Goal: Task Accomplishment & Management: Manage account settings

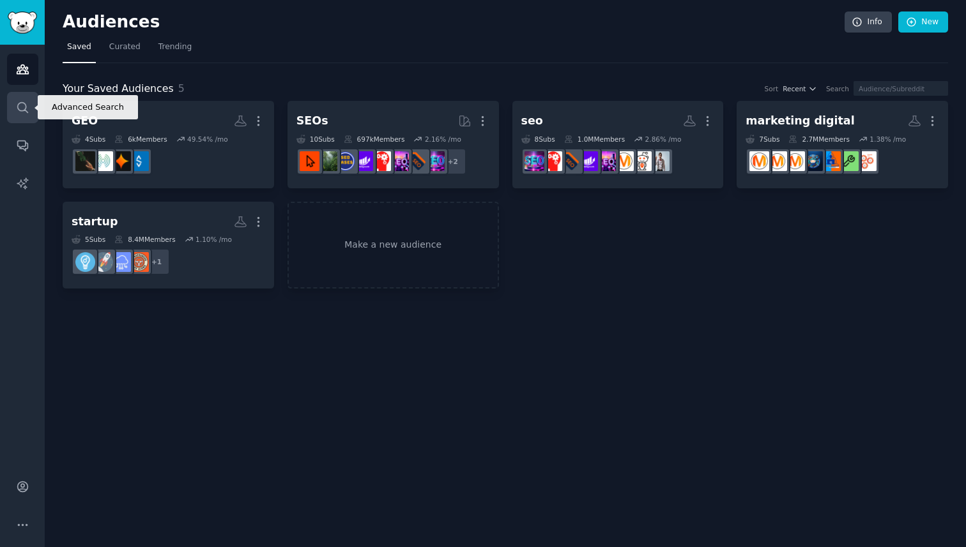
click at [23, 116] on link "Search" at bounding box center [22, 107] width 31 height 31
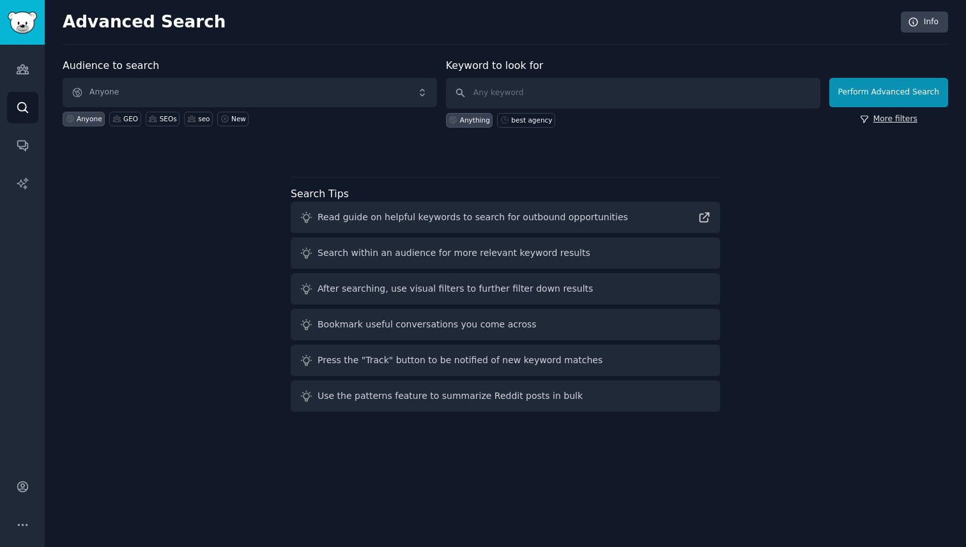
click at [888, 121] on link "More filters" at bounding box center [888, 119] width 57 height 11
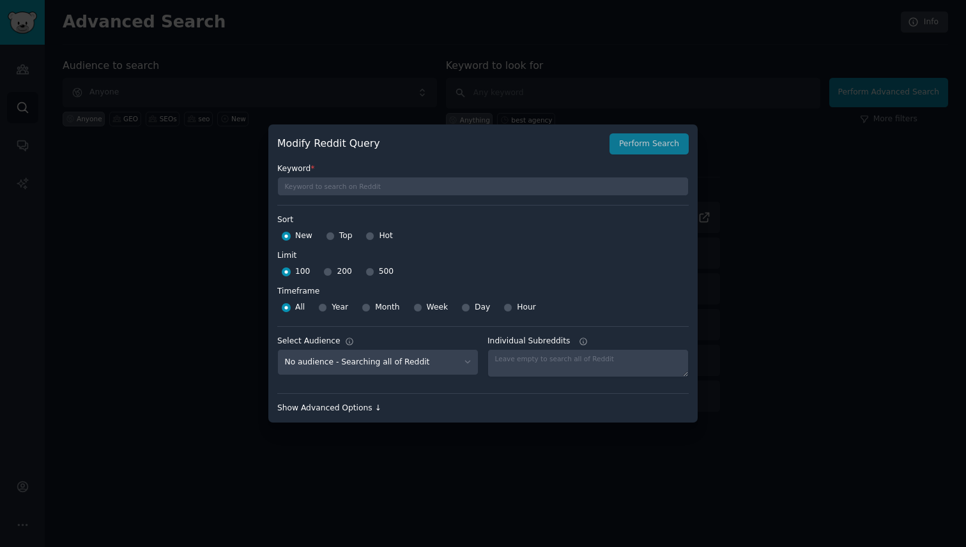
click at [353, 409] on div "Show Advanced Options ↓" at bounding box center [482, 408] width 411 height 11
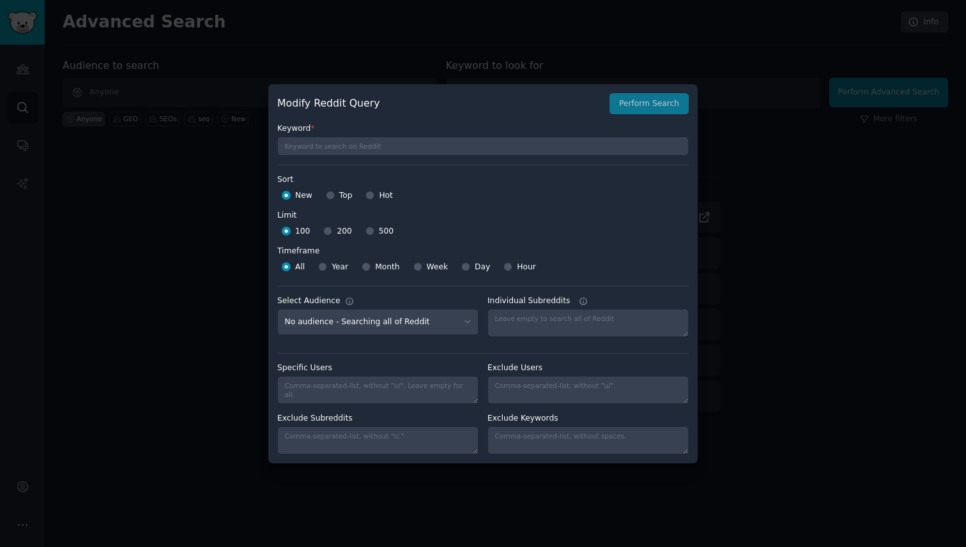
click at [814, 230] on div at bounding box center [483, 273] width 966 height 547
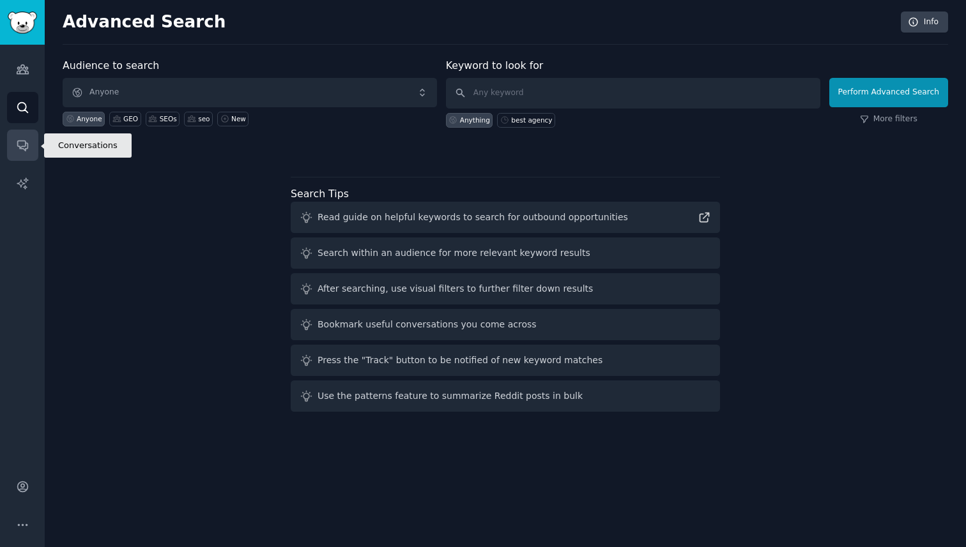
click at [22, 145] on icon "Sidebar" at bounding box center [22, 145] width 13 height 13
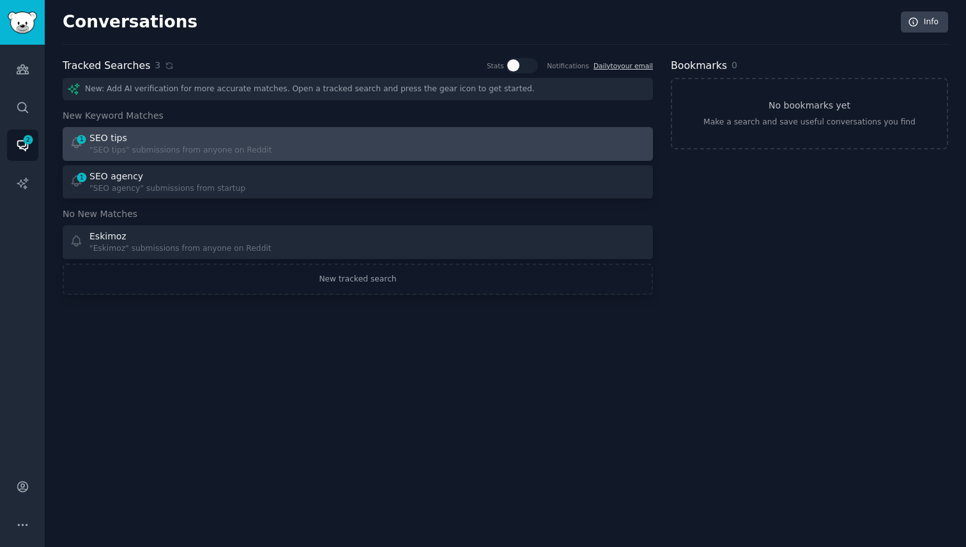
click at [160, 135] on div "SEO tips" at bounding box center [180, 138] width 183 height 13
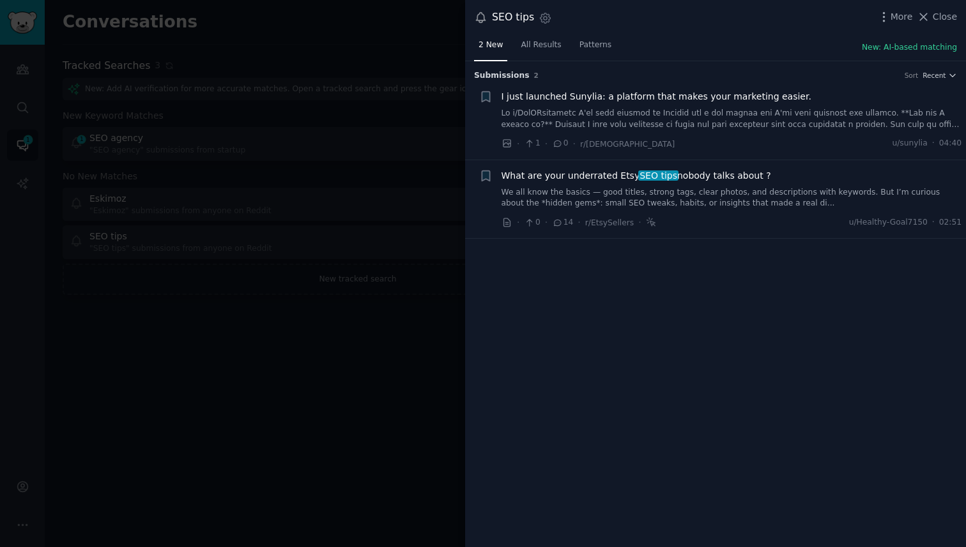
click at [282, 360] on div at bounding box center [483, 273] width 966 height 547
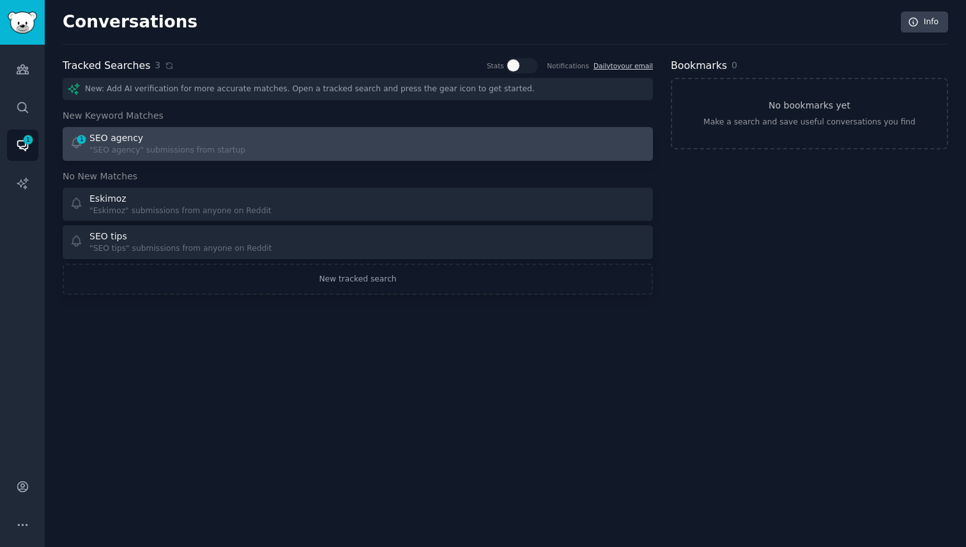
click at [226, 148] on div ""SEO agency" submissions from startup" at bounding box center [167, 150] width 156 height 11
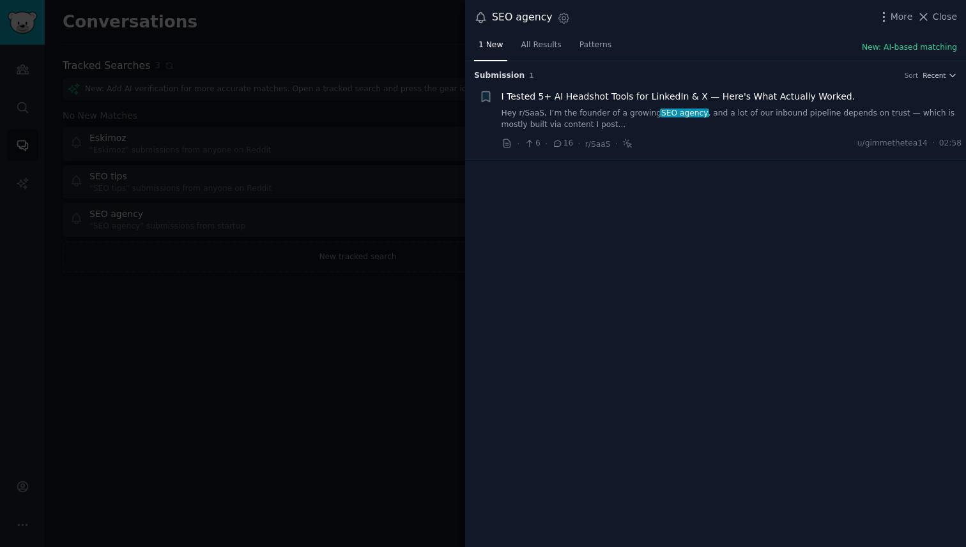
click at [427, 321] on div at bounding box center [483, 273] width 966 height 547
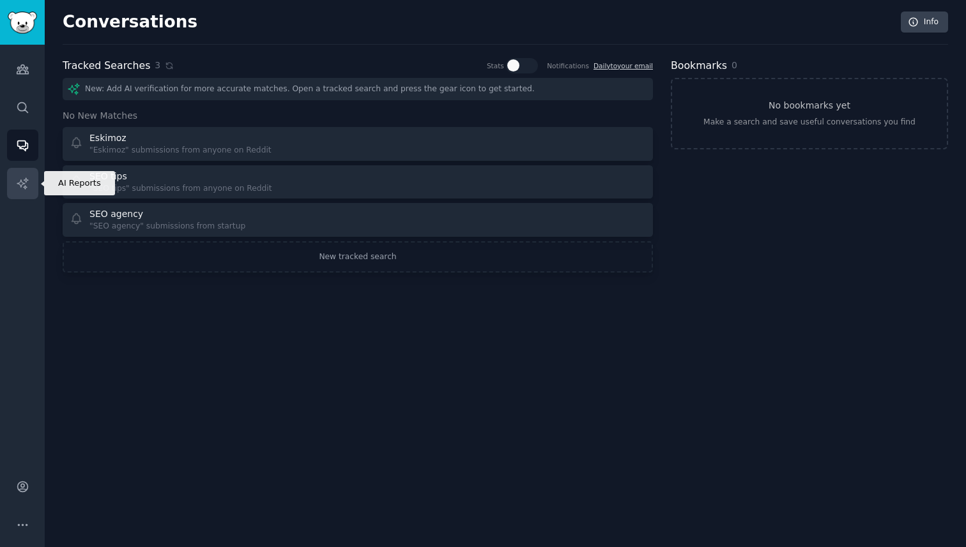
click at [19, 194] on link "AI Reports" at bounding box center [22, 183] width 31 height 31
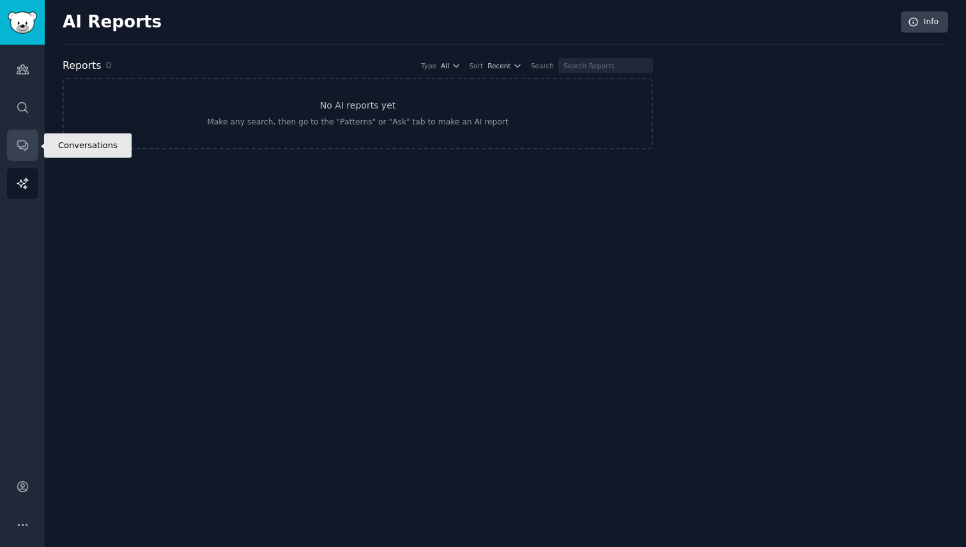
click at [8, 146] on link "Conversations" at bounding box center [22, 145] width 31 height 31
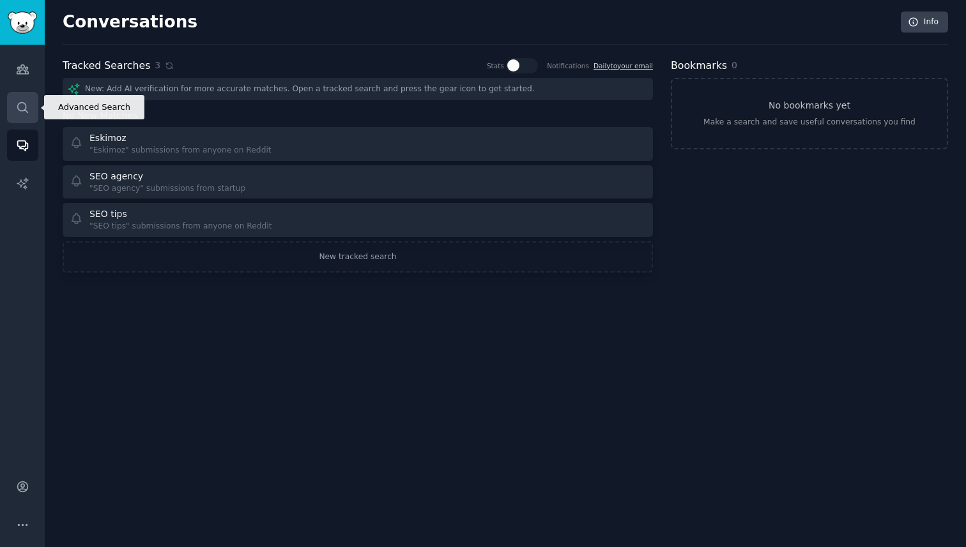
click at [22, 103] on icon "Sidebar" at bounding box center [22, 107] width 13 height 13
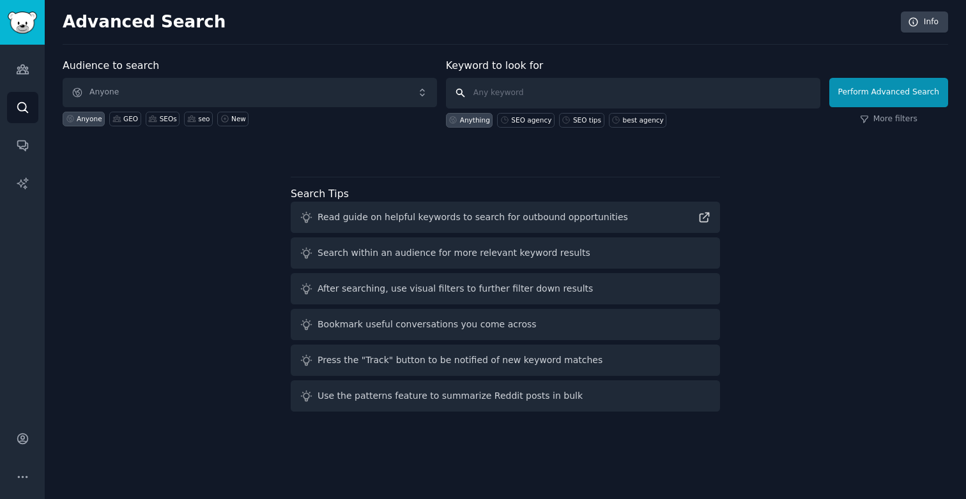
click at [479, 91] on input "text" at bounding box center [633, 93] width 374 height 31
paste input "marketing agency"
type input "marketing agency"
click at [897, 93] on button "Perform Advanced Search" at bounding box center [888, 92] width 119 height 29
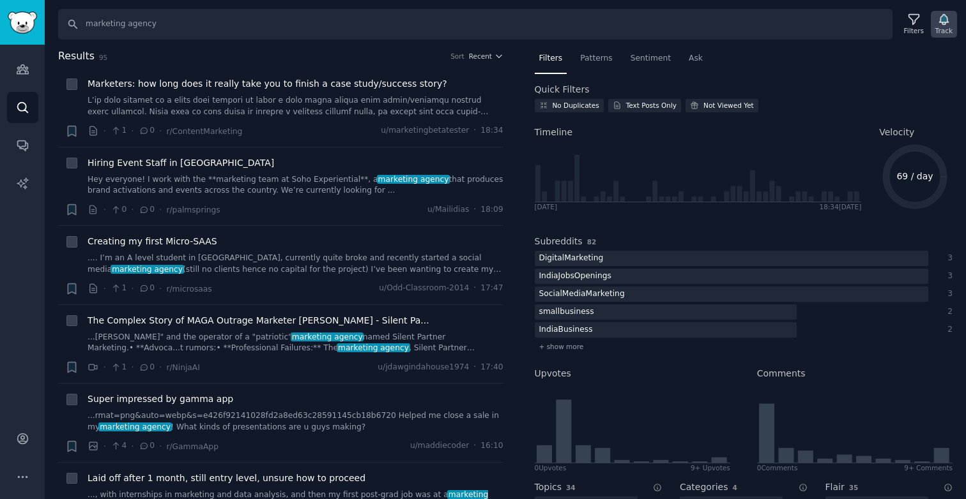
click at [943, 29] on div "Track" at bounding box center [943, 30] width 17 height 9
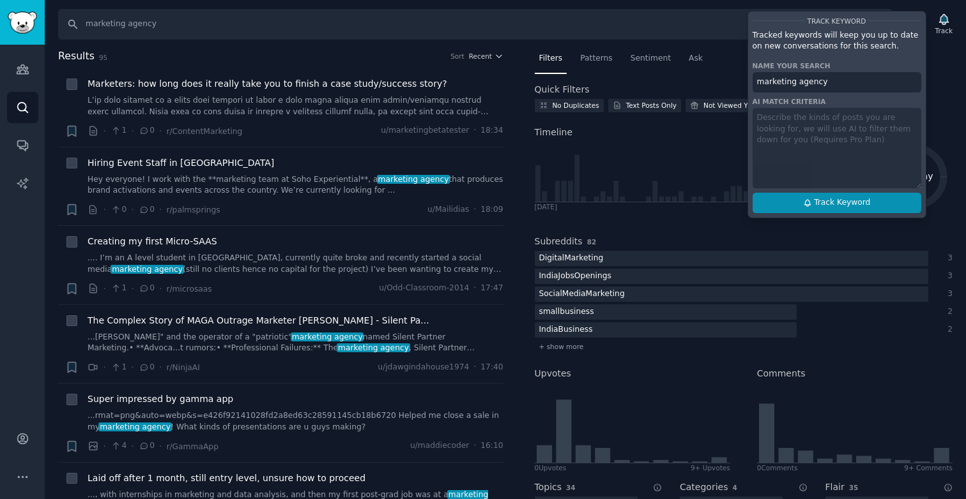
click at [815, 207] on span "Track Keyword" at bounding box center [842, 202] width 56 height 11
type input "marketing agency"
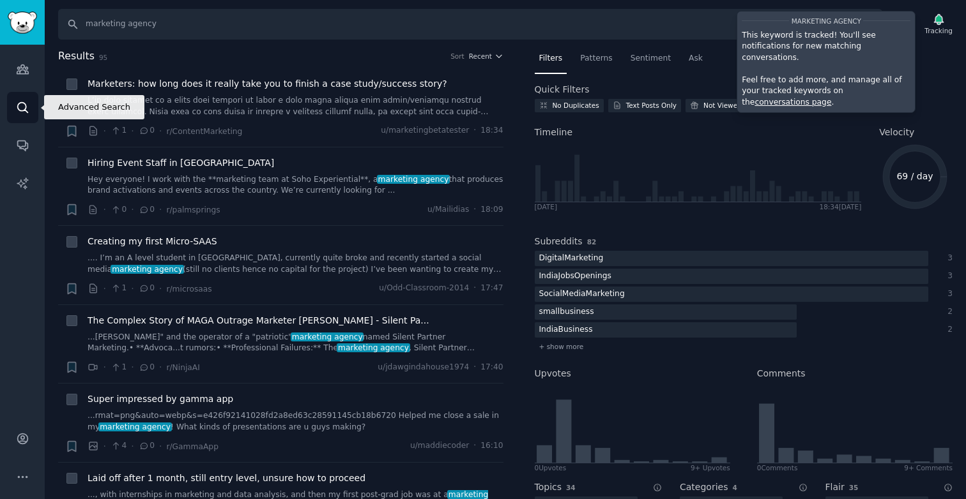
click at [19, 103] on icon "Sidebar" at bounding box center [22, 107] width 10 height 10
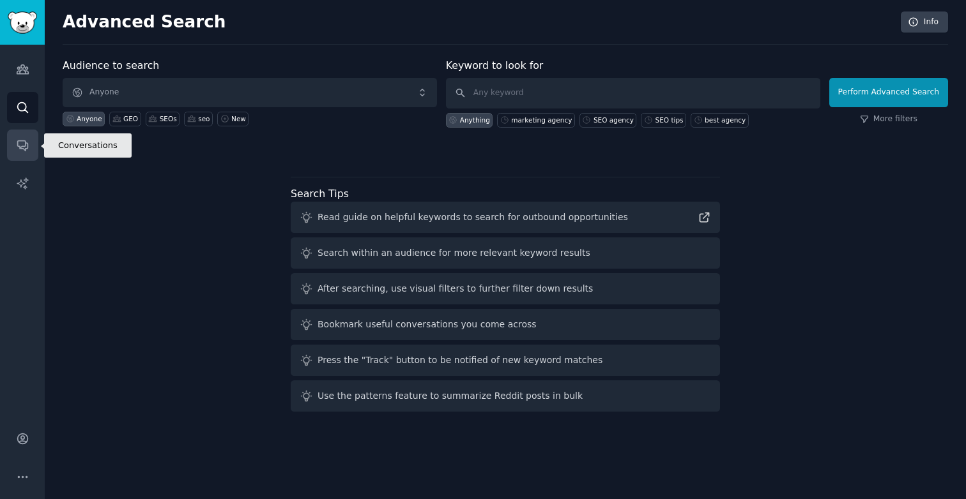
click at [24, 137] on link "Conversations" at bounding box center [22, 145] width 31 height 31
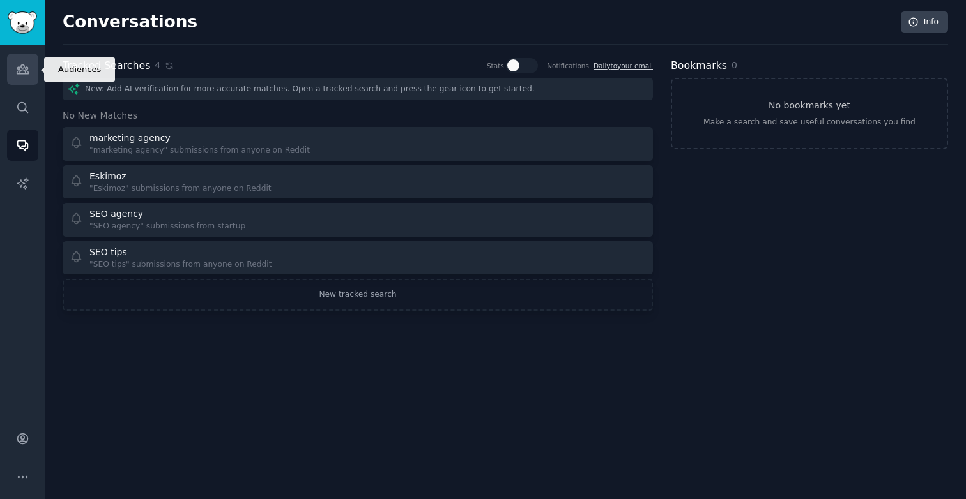
click at [24, 66] on icon "Sidebar" at bounding box center [22, 69] width 11 height 9
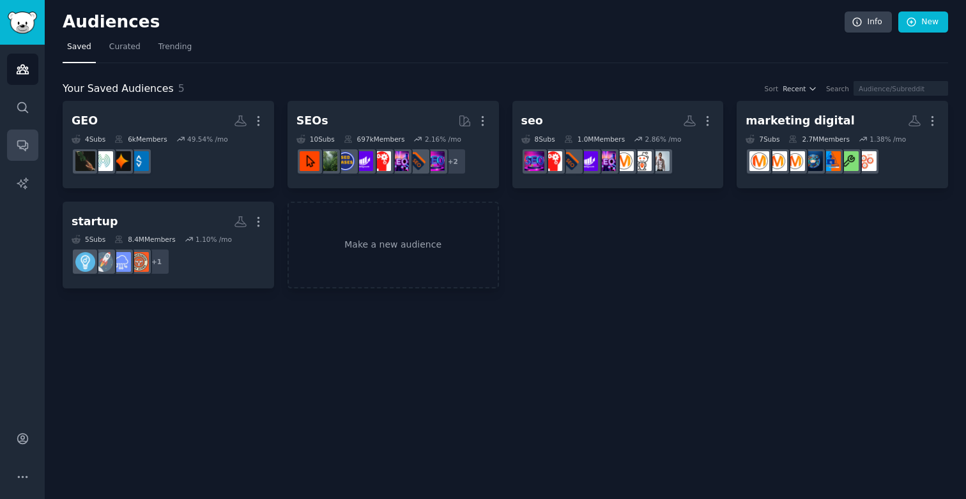
click at [23, 146] on icon "Sidebar" at bounding box center [22, 145] width 13 height 13
